Goal: Information Seeking & Learning: Learn about a topic

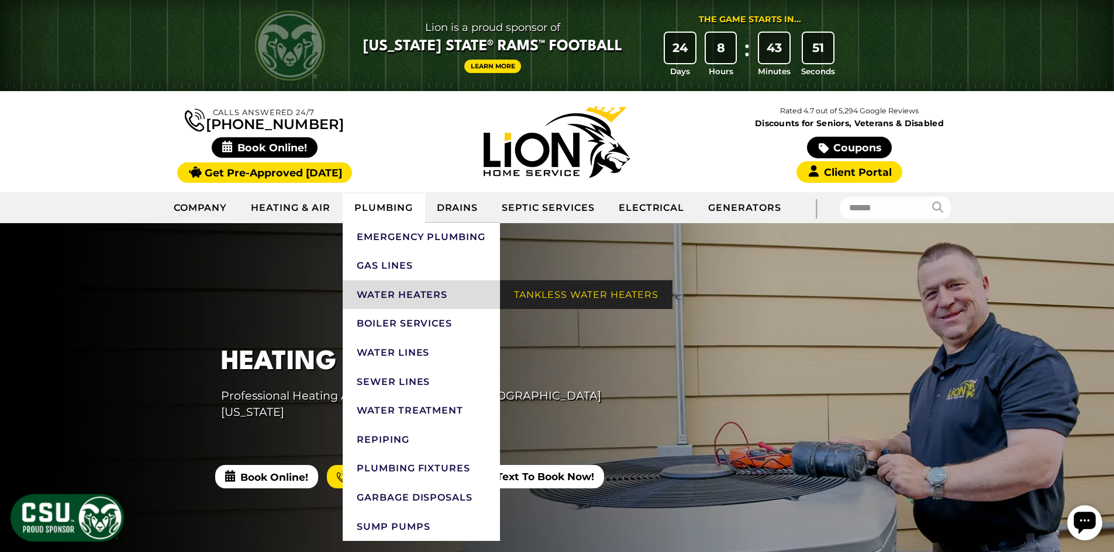
click at [556, 296] on link "Tankless Water Heaters" at bounding box center [586, 295] width 172 height 29
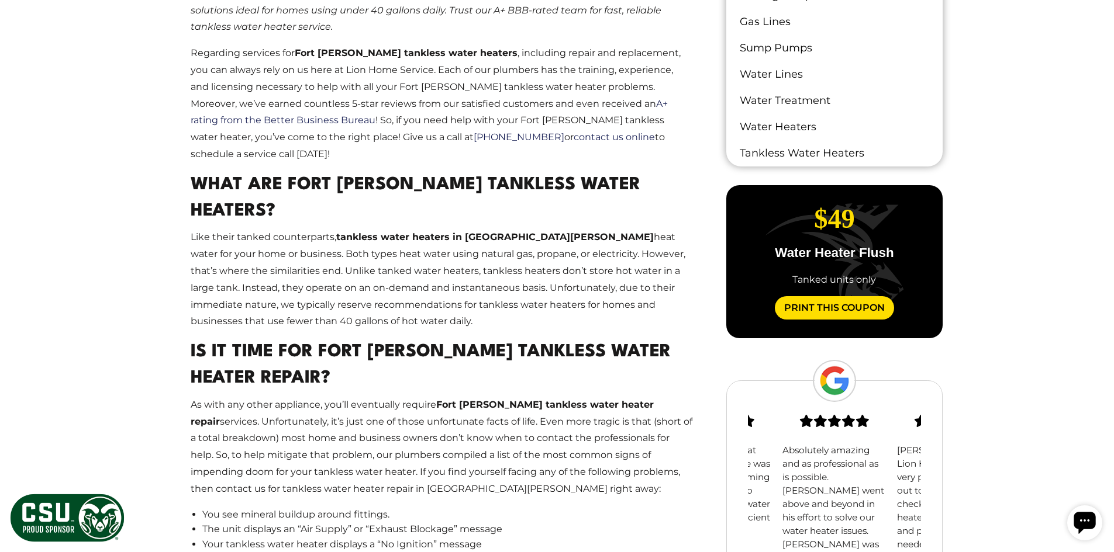
scroll to position [643, 0]
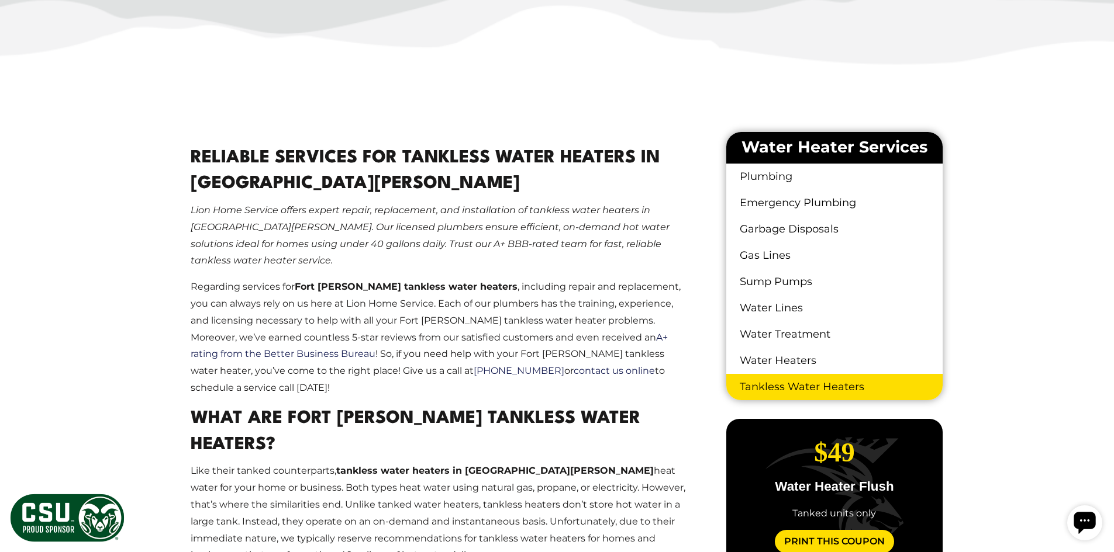
click at [781, 388] on link "Tankless Water Heaters" at bounding box center [834, 387] width 216 height 26
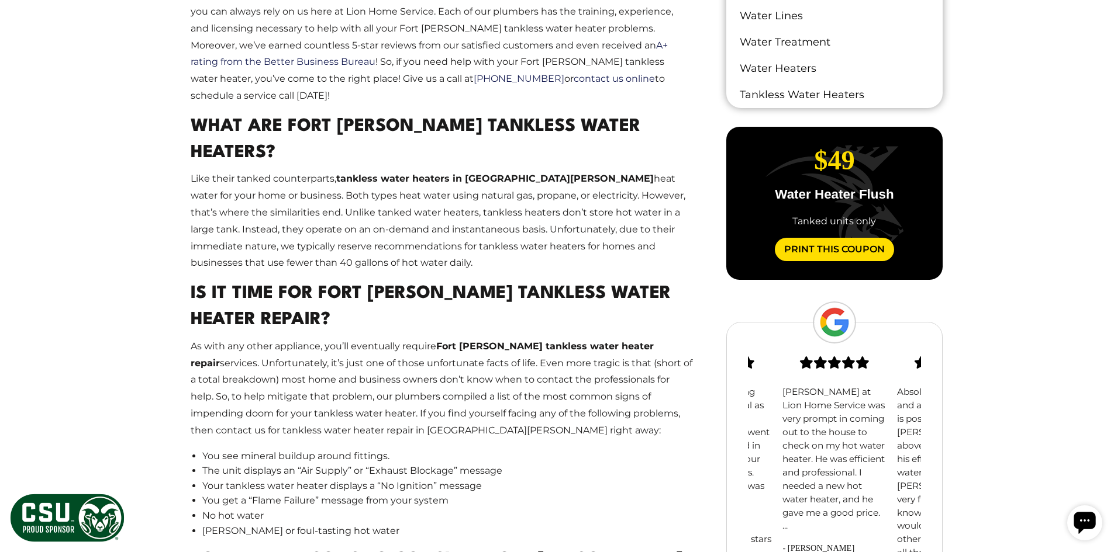
scroll to position [643, 0]
